Goal: Communication & Community: Share content

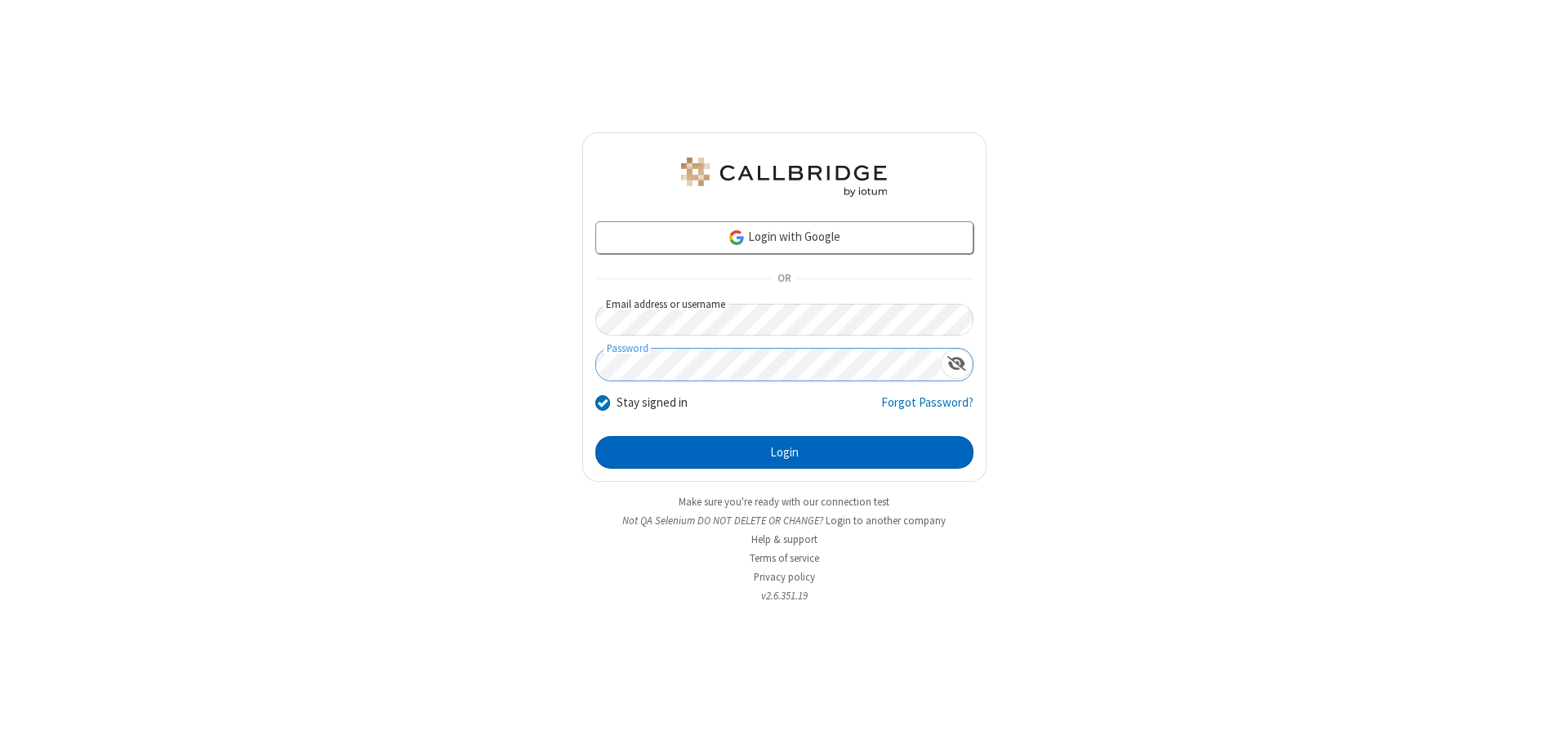
click at [784, 452] on button "Login" at bounding box center [784, 452] width 378 height 33
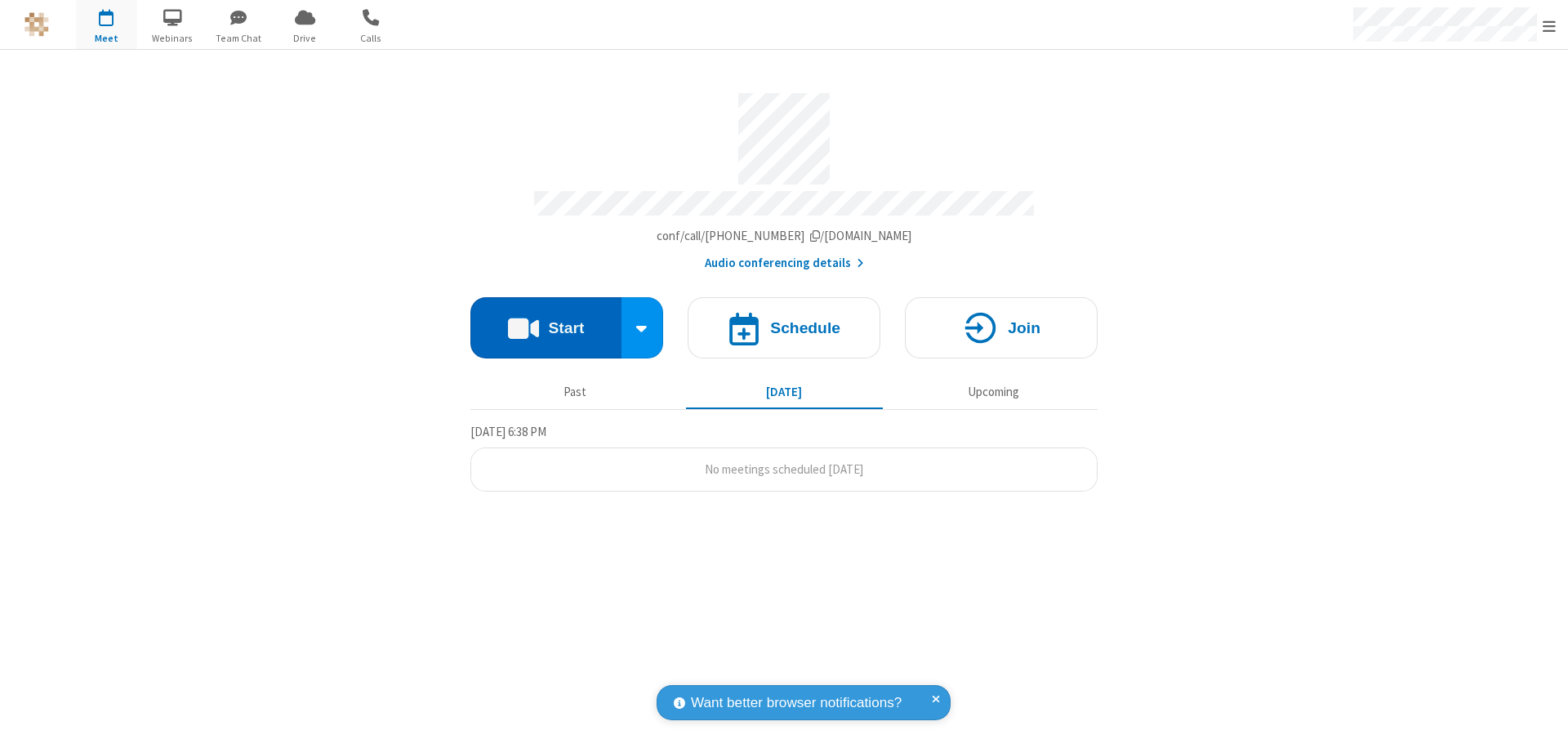
click at [545, 321] on button "Start" at bounding box center [545, 327] width 151 height 61
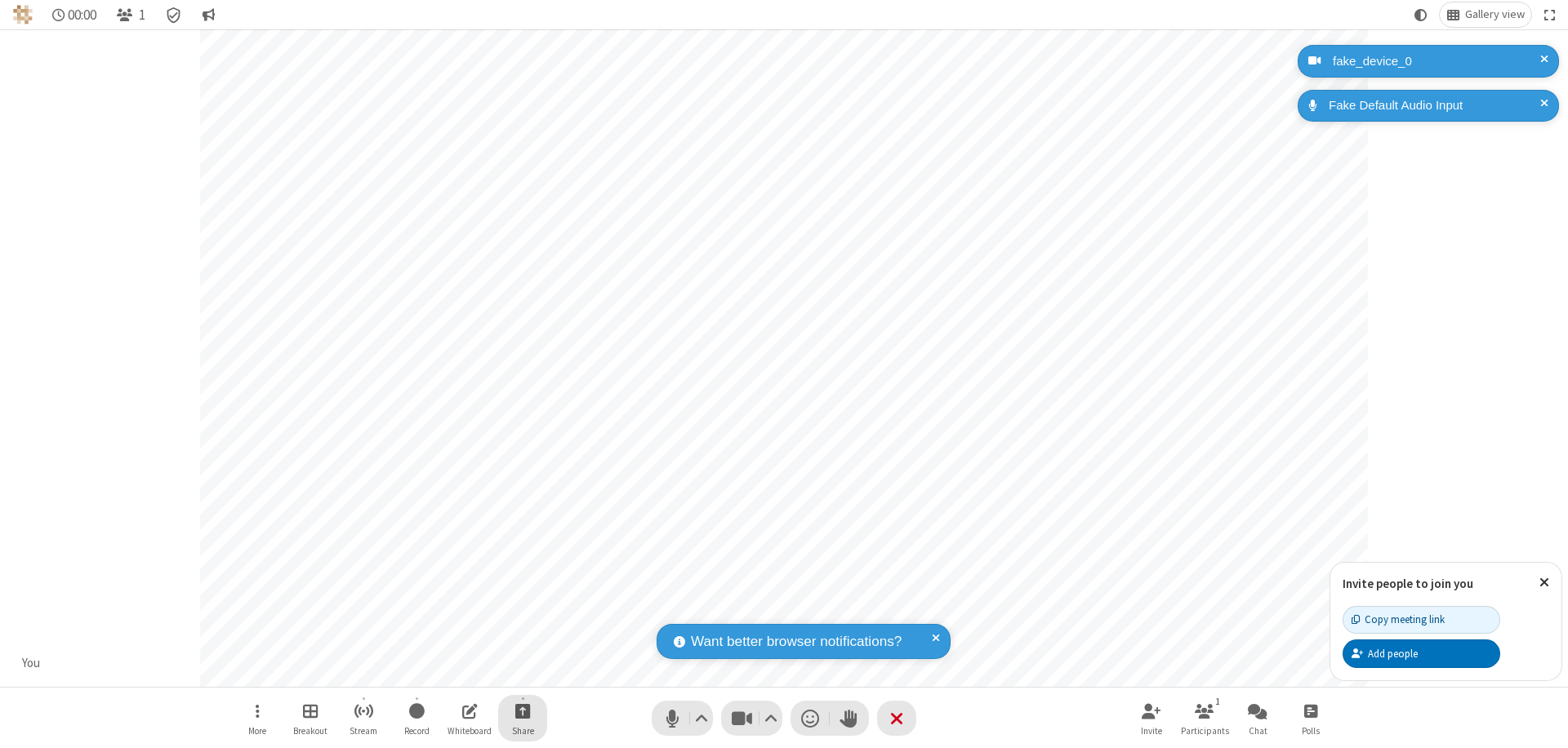
click at [523, 711] on span "Start sharing" at bounding box center [523, 711] width 16 height 21
click at [522, 611] on span "Share additional camera" at bounding box center [532, 614] width 121 height 14
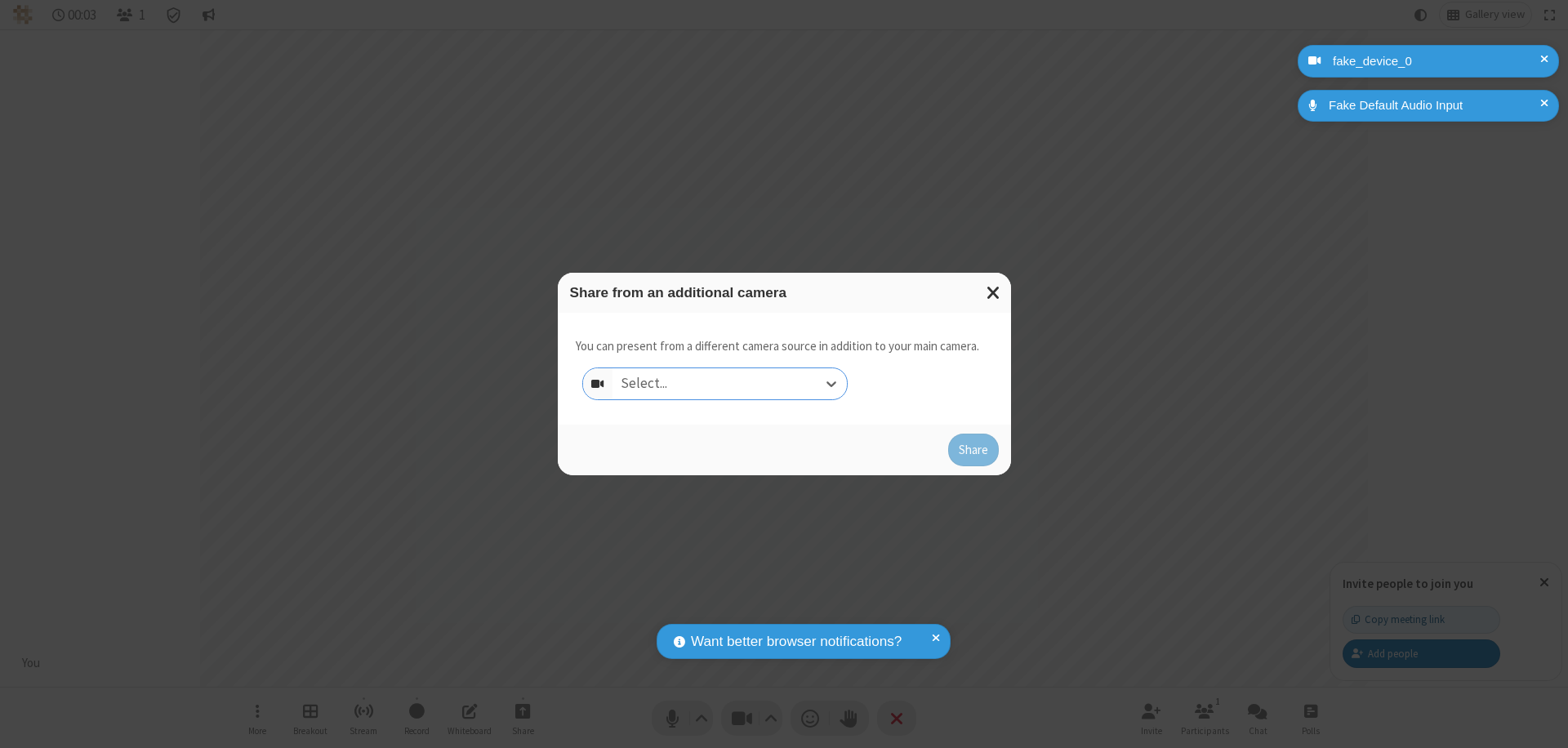
click at [729, 384] on div "Select..." at bounding box center [730, 384] width 234 height 31
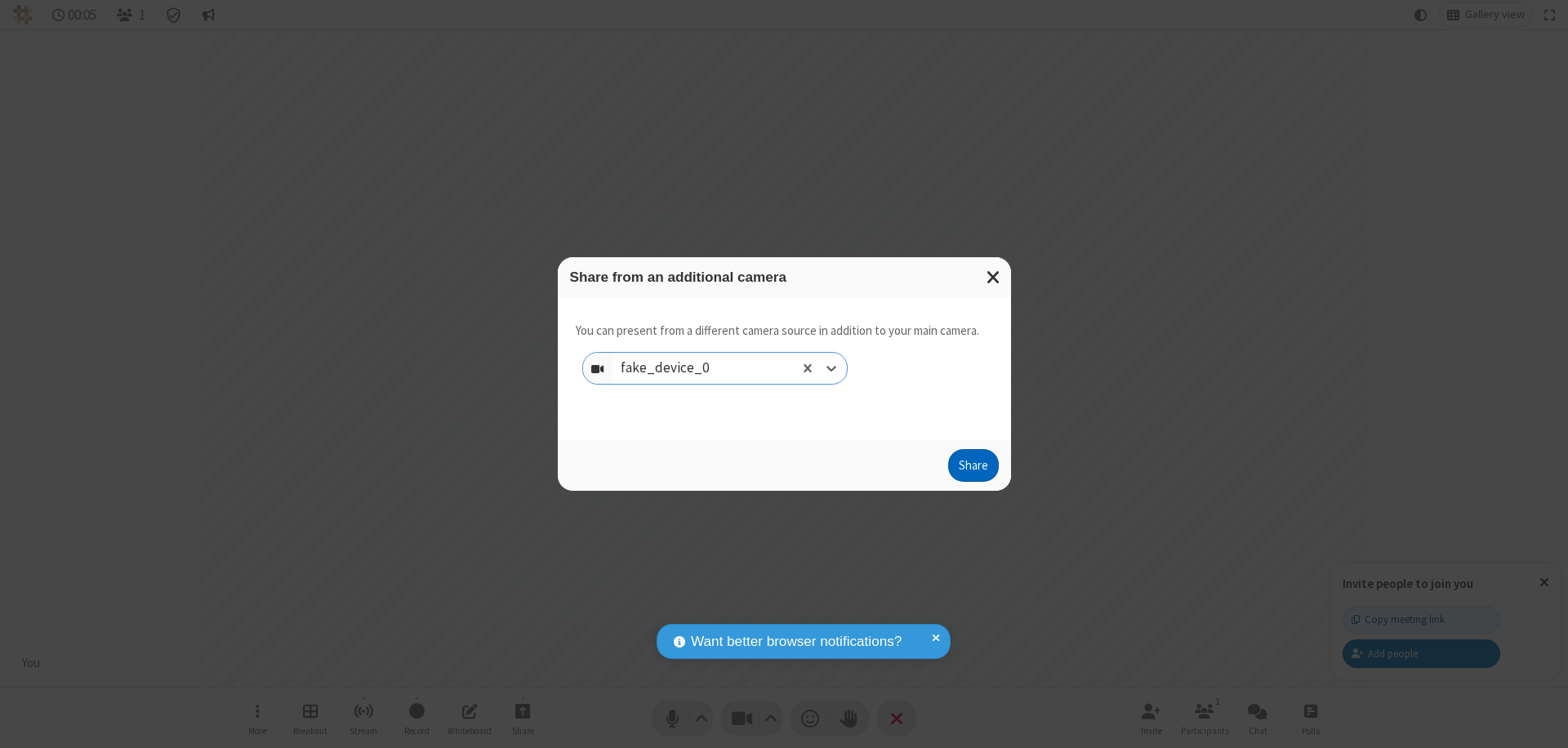
click at [973, 469] on button "Share" at bounding box center [974, 465] width 51 height 33
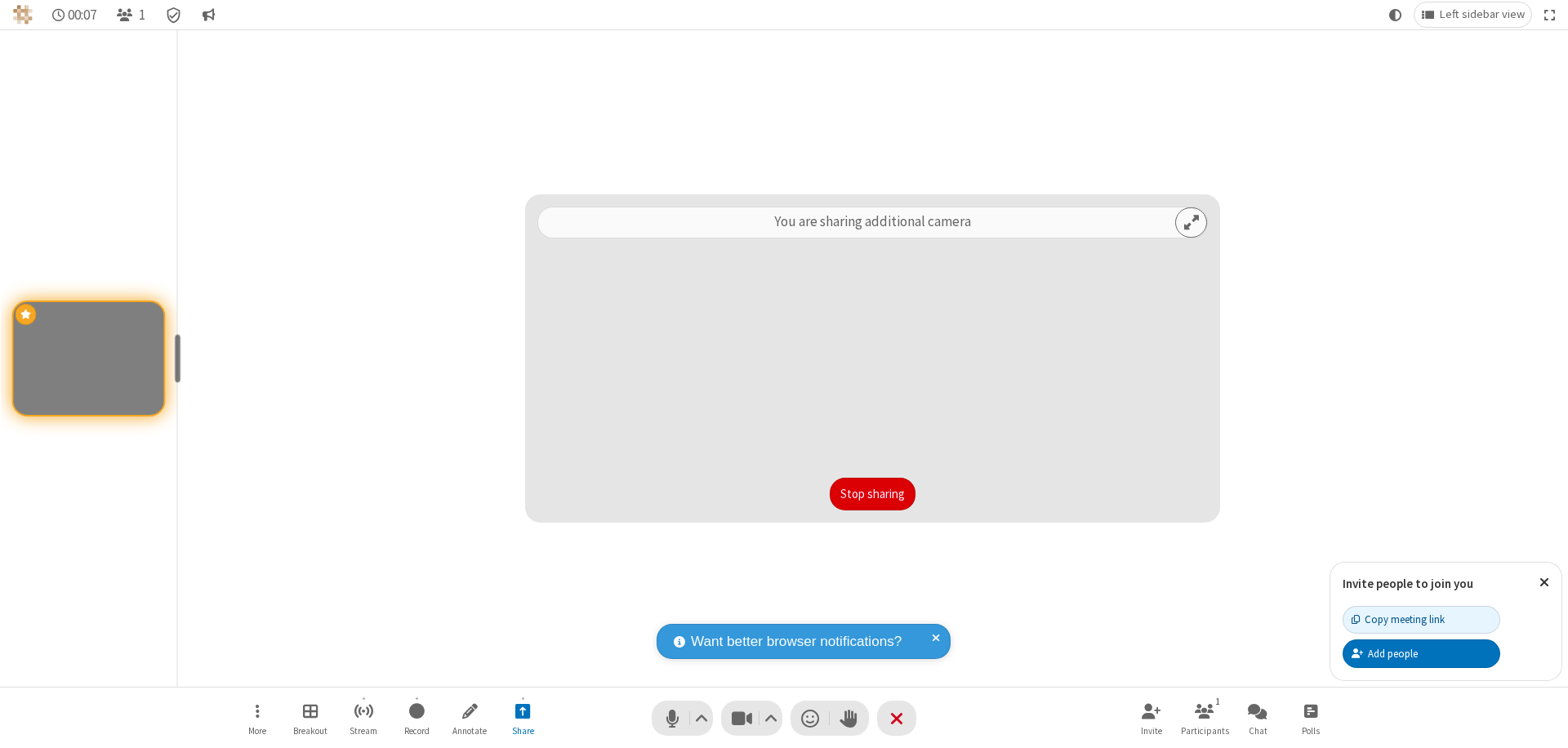
click at [872, 494] on button "Stop sharing" at bounding box center [873, 495] width 86 height 33
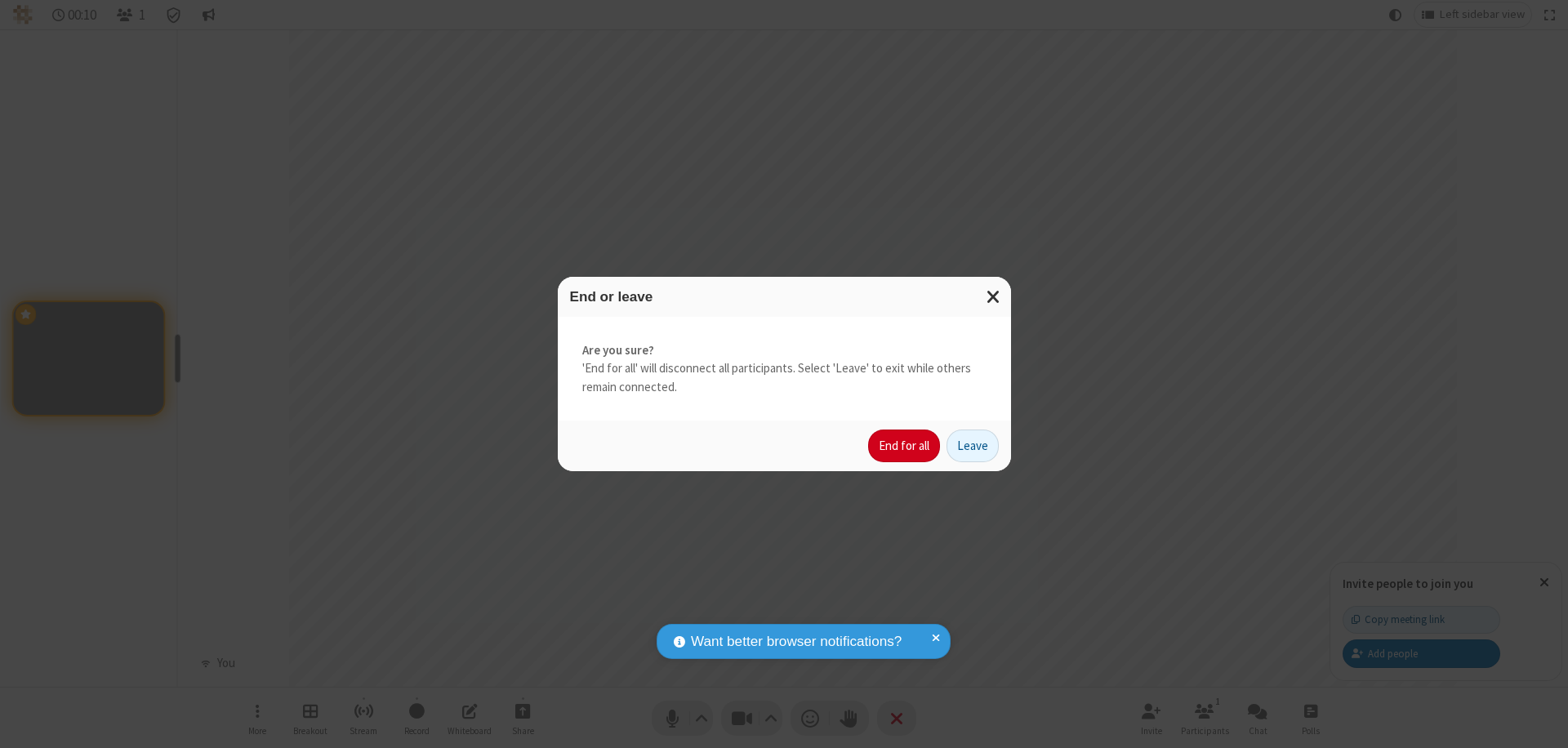
click at [905, 446] on button "End for all" at bounding box center [904, 446] width 72 height 33
